Goal: Check status: Check status

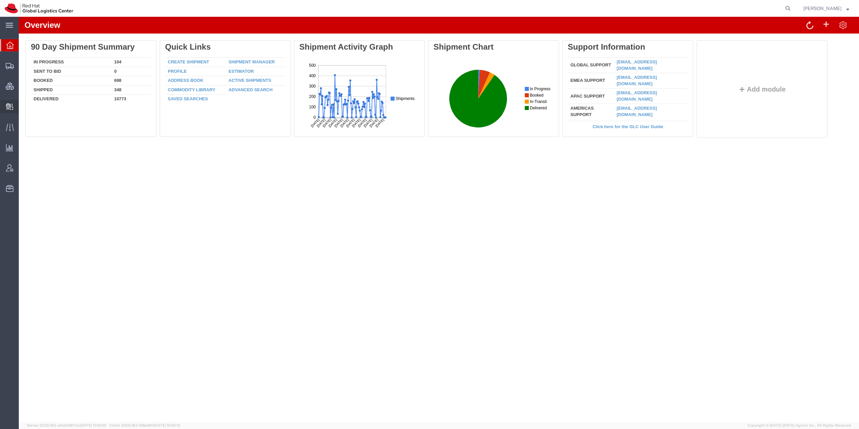
click at [0, 0] on span "Create Delivery" at bounding box center [0, 0] width 0 height 0
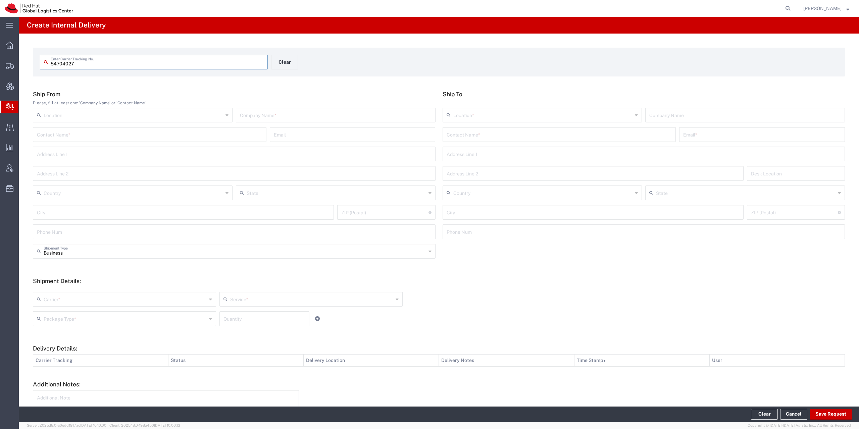
type input "54704027"
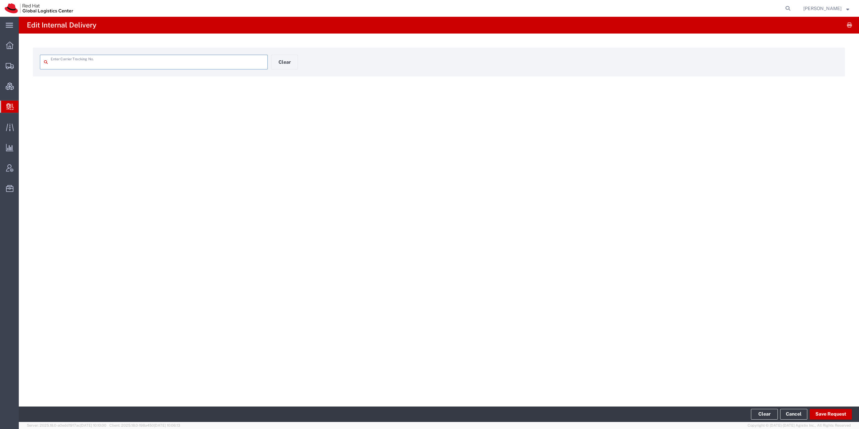
type input "54704027"
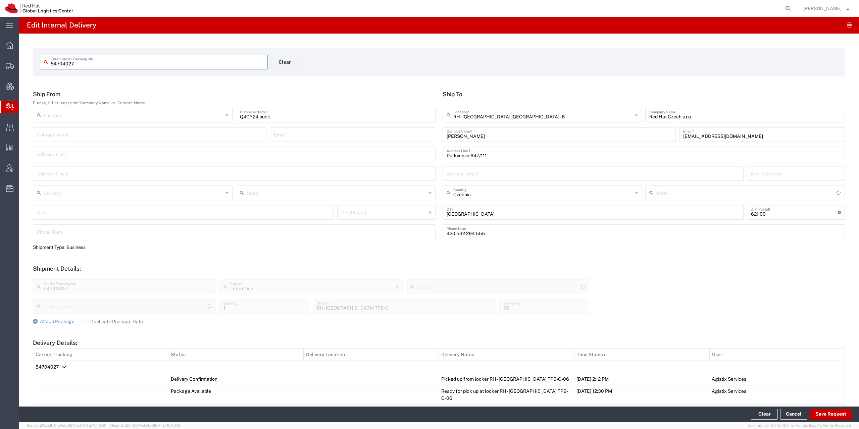
type input "PAK"
type input "IO_Ground"
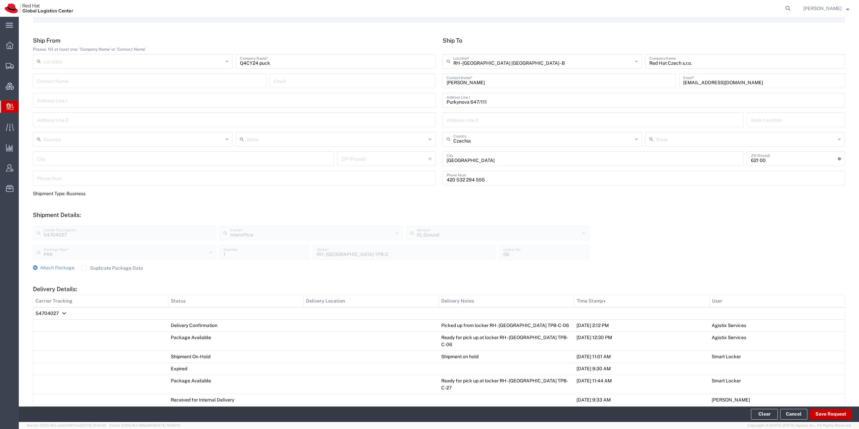
scroll to position [64, 0]
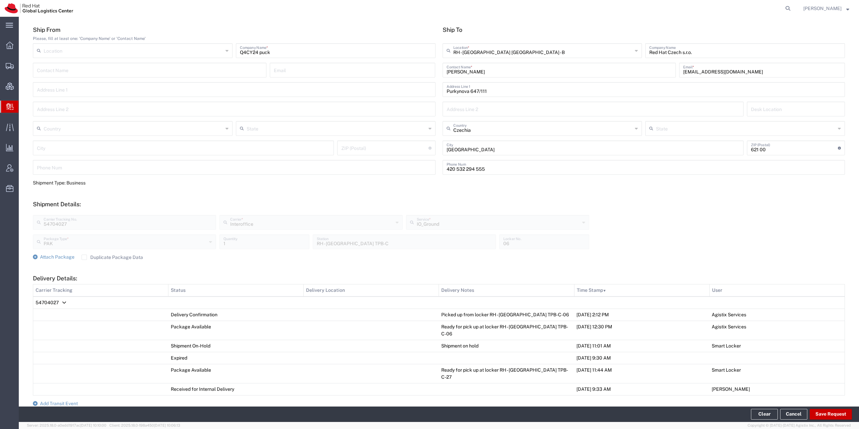
drag, startPoint x: 622, startPoint y: 316, endPoint x: 571, endPoint y: 318, distance: 51.1
click at [574, 318] on td "09/04/2025, 2:12 PM" at bounding box center [641, 315] width 135 height 12
drag, startPoint x: 536, startPoint y: 316, endPoint x: 431, endPoint y: 317, distance: 105.4
click at [431, 317] on tr "Delivery Confirmation Picked up from locker RH - Brno TPB-C-06 09/04/2025, 2:12…" at bounding box center [439, 315] width 812 height 12
click at [535, 319] on td "Picked up from locker RH - Brno TPB-C-06" at bounding box center [506, 315] width 135 height 12
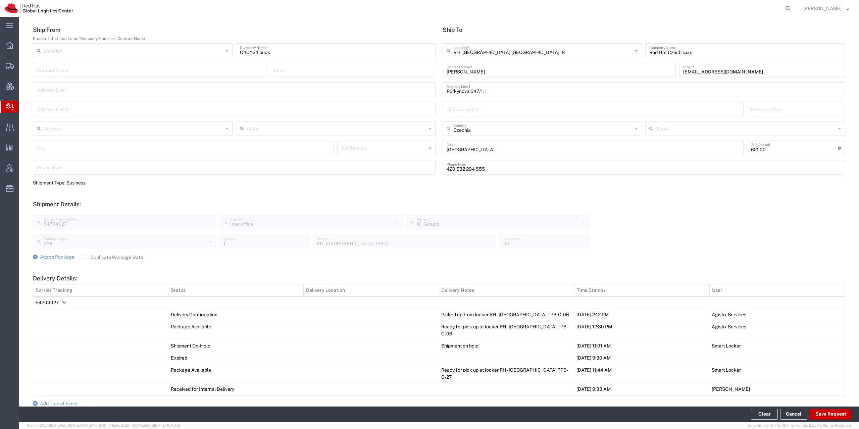
drag, startPoint x: 604, startPoint y: 316, endPoint x: 620, endPoint y: 317, distance: 16.8
click at [620, 317] on td "09/04/2025, 2:12 PM" at bounding box center [641, 315] width 135 height 12
click at [621, 316] on td "09/04/2025, 2:12 PM" at bounding box center [641, 315] width 135 height 12
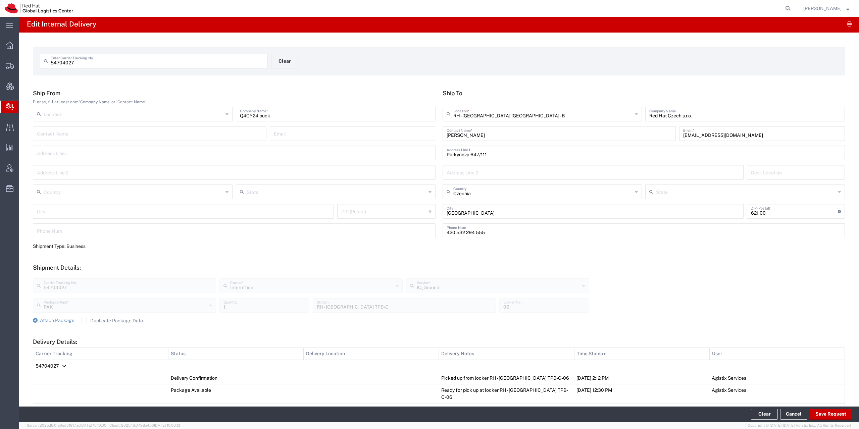
scroll to position [0, 0]
